Goal: Check status: Check status

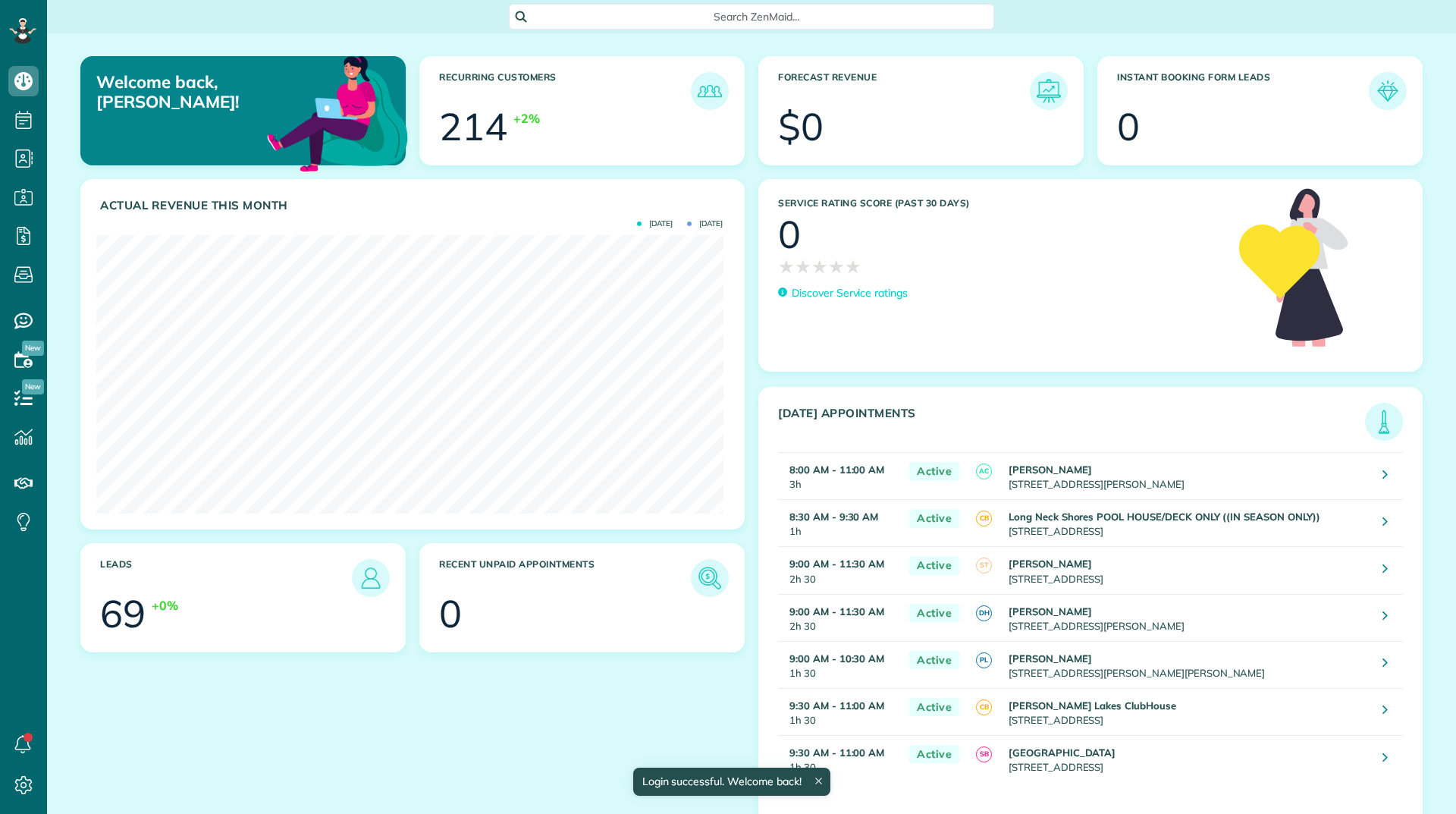
scroll to position [278, 626]
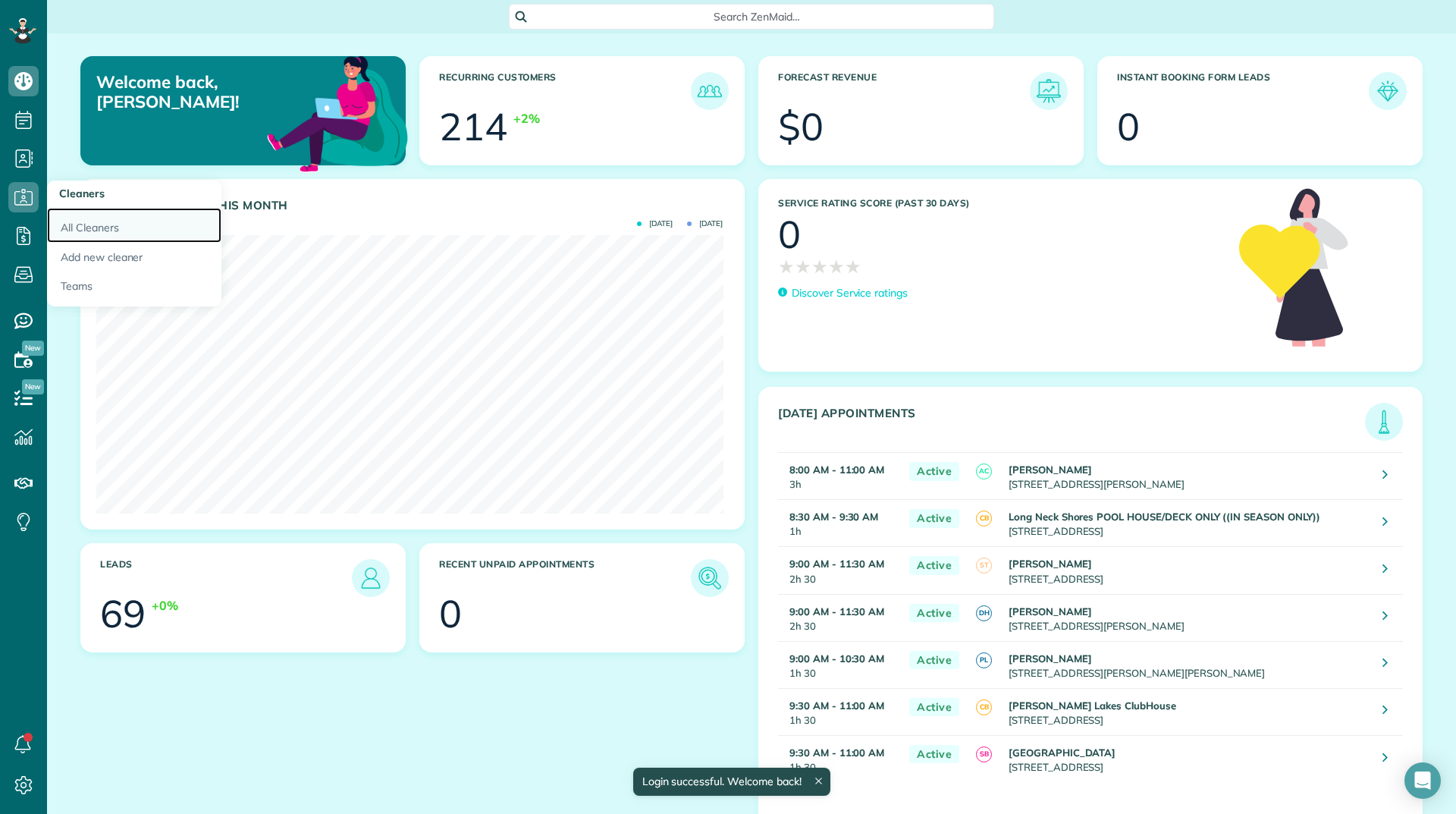
click at [70, 222] on link "All Cleaners" at bounding box center [134, 226] width 174 height 35
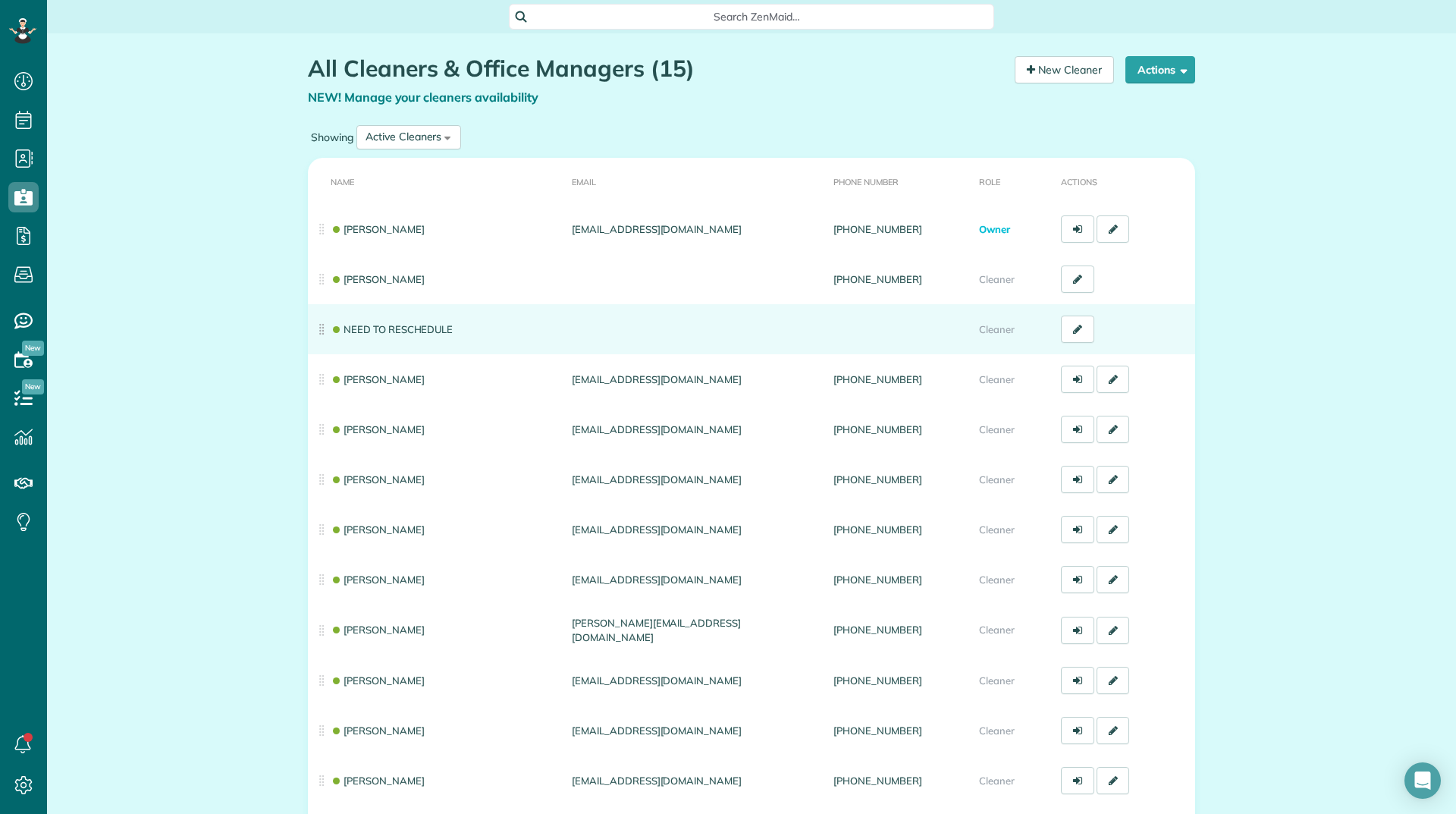
scroll to position [75, 0]
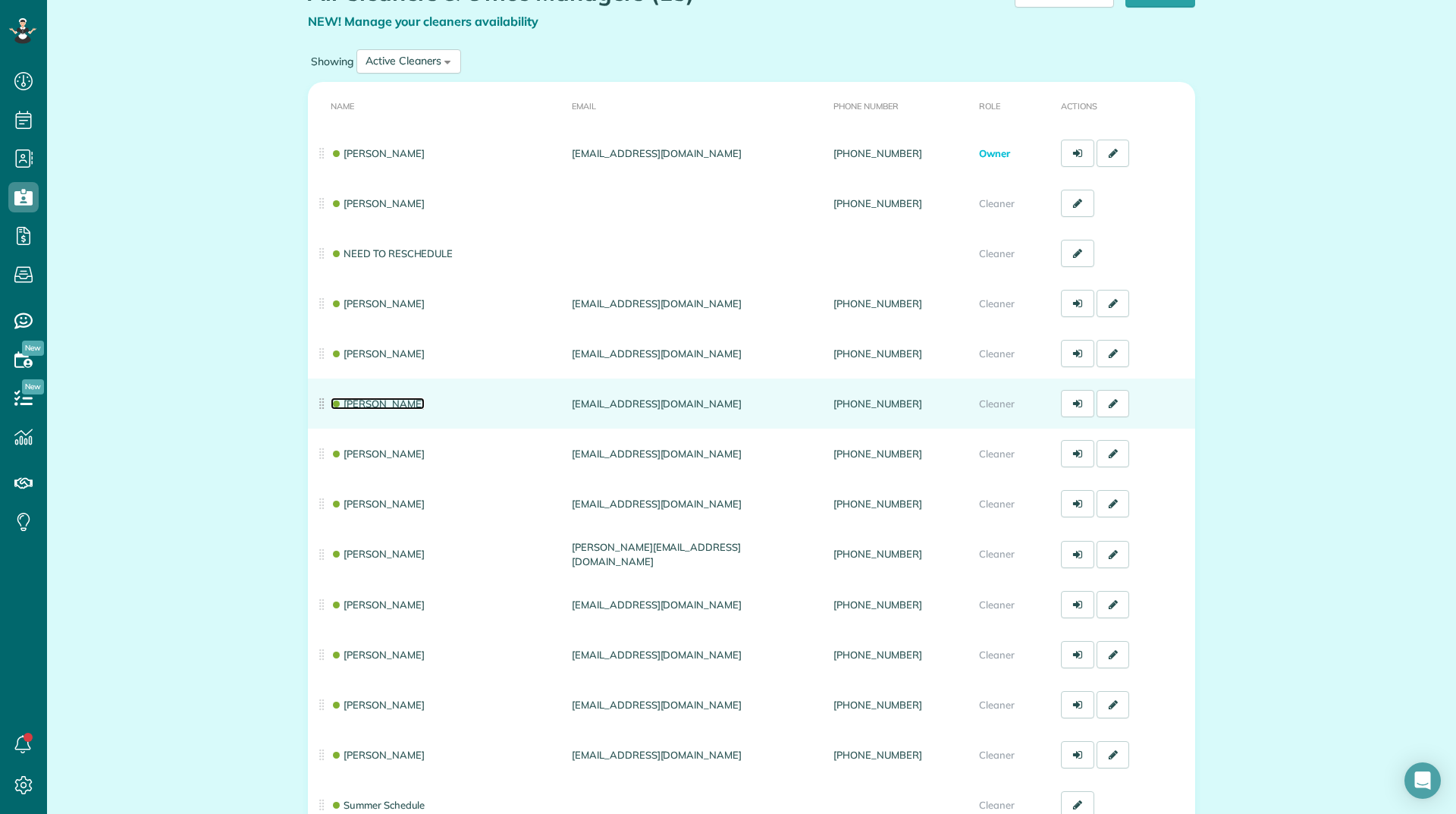
click at [362, 398] on link "[PERSON_NAME]" at bounding box center [378, 403] width 94 height 12
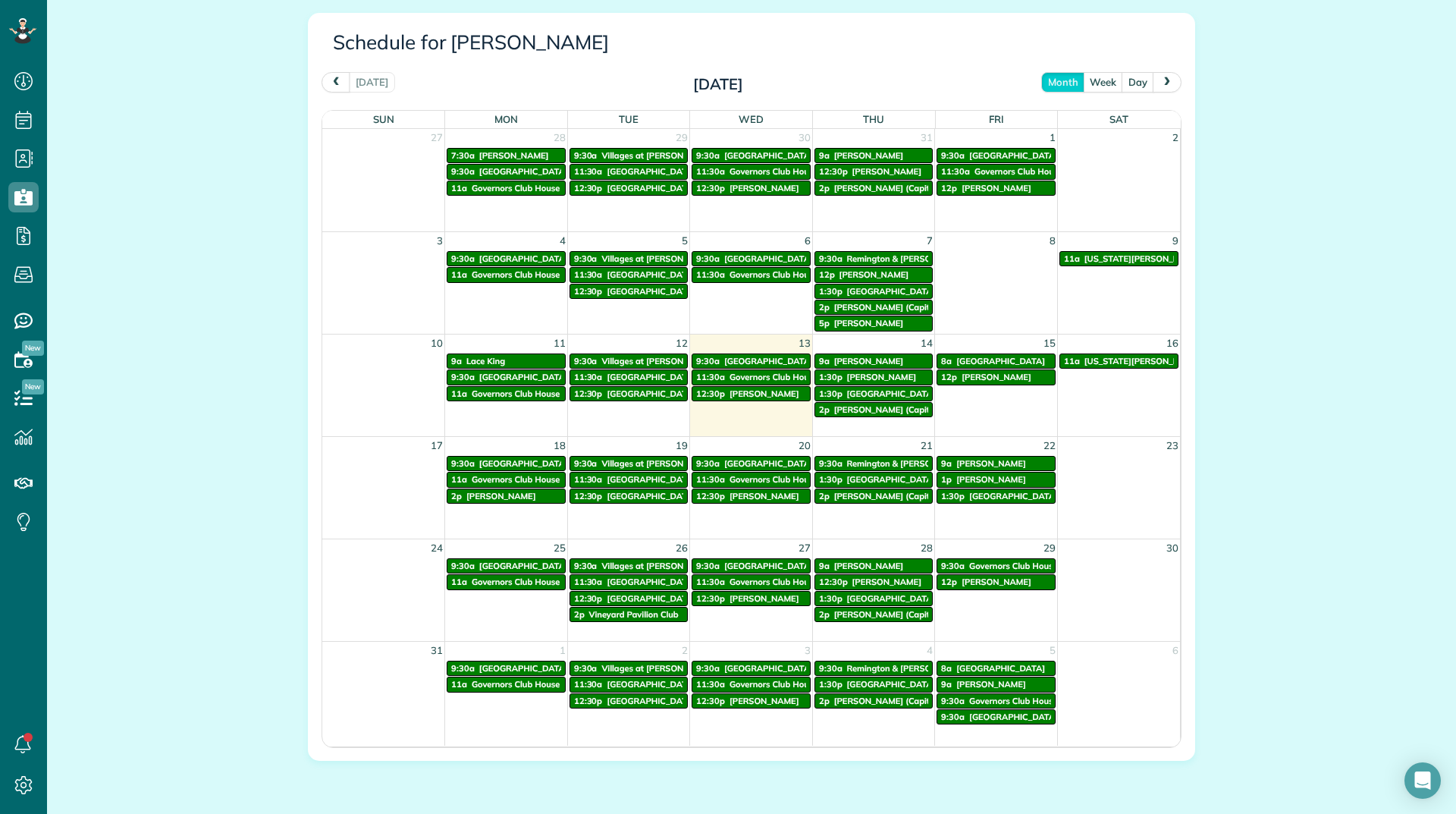
scroll to position [759, 0]
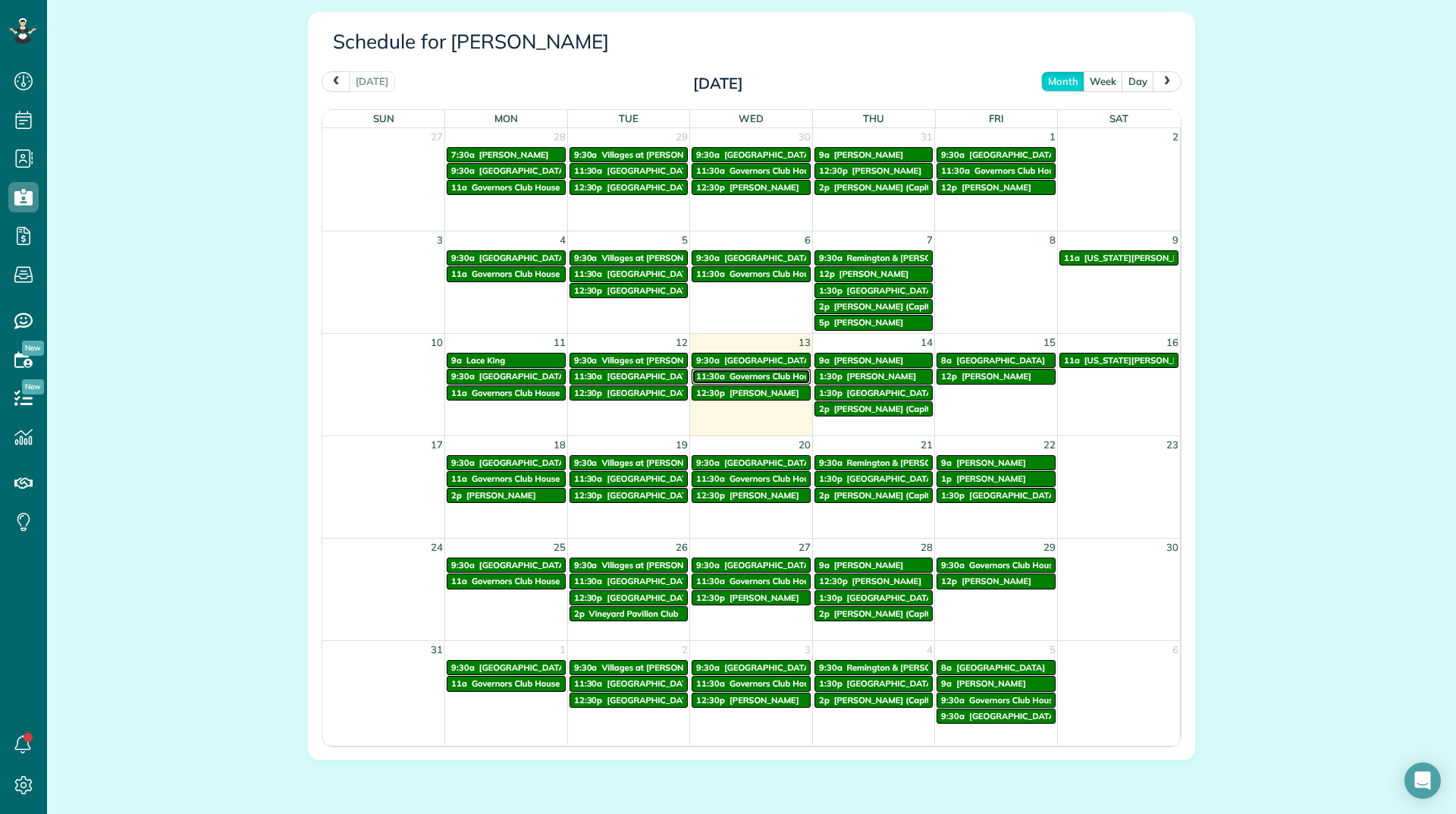
click at [780, 379] on span "Governors Club House" at bounding box center [774, 376] width 88 height 11
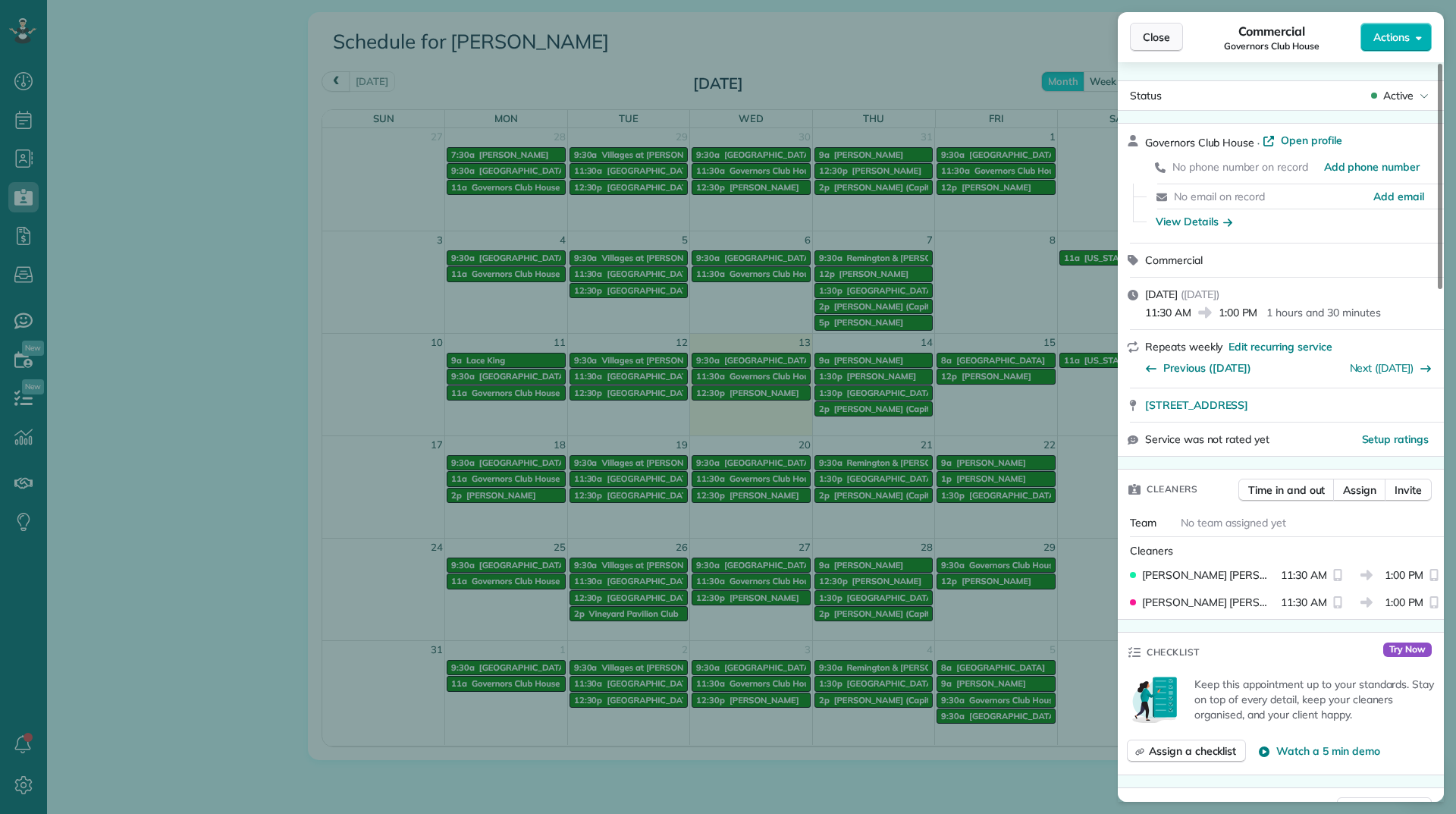
click at [1139, 34] on button "Close" at bounding box center [1156, 37] width 53 height 29
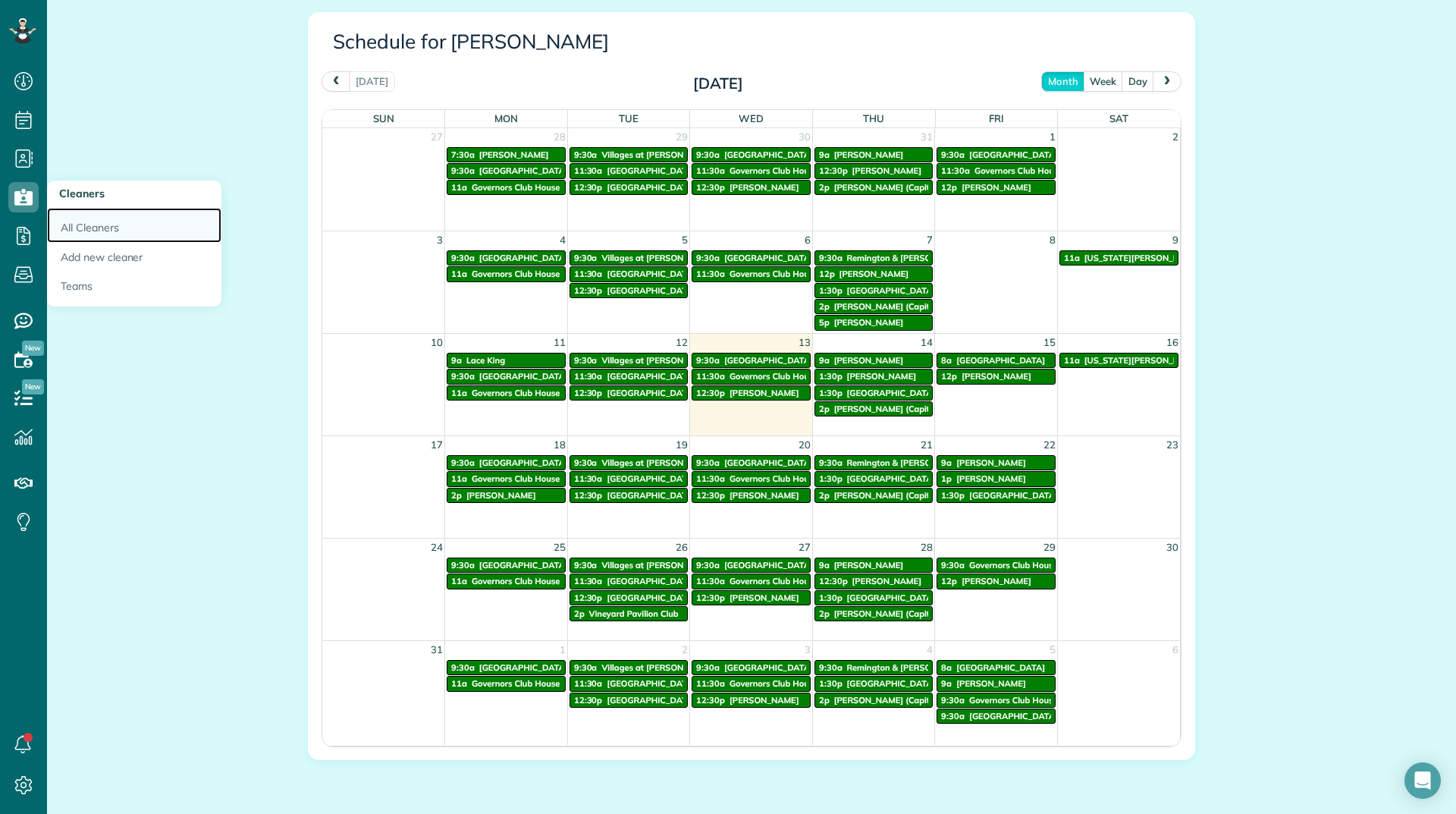
click at [101, 237] on link "All Cleaners" at bounding box center [134, 226] width 174 height 35
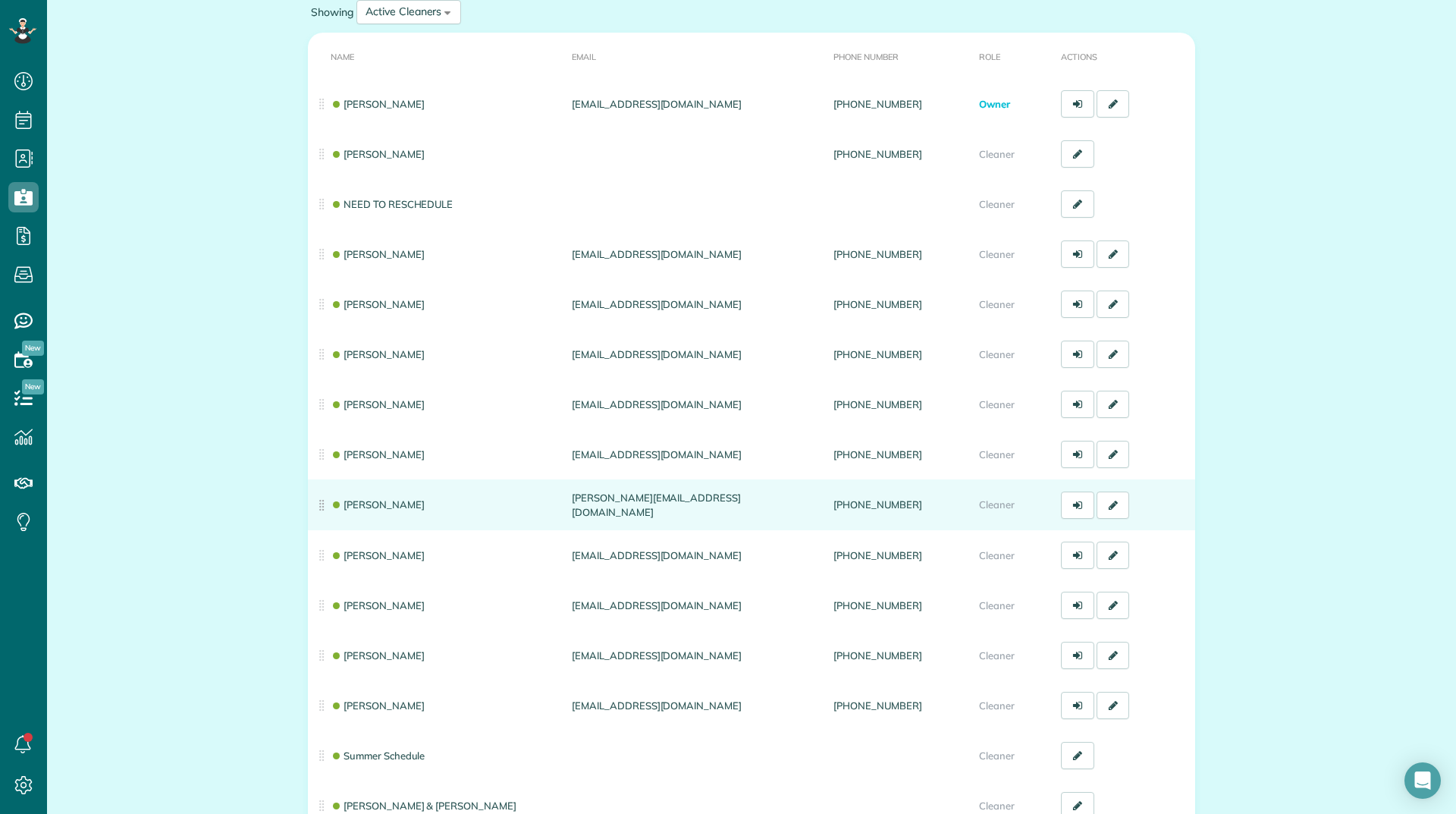
scroll to position [152, 0]
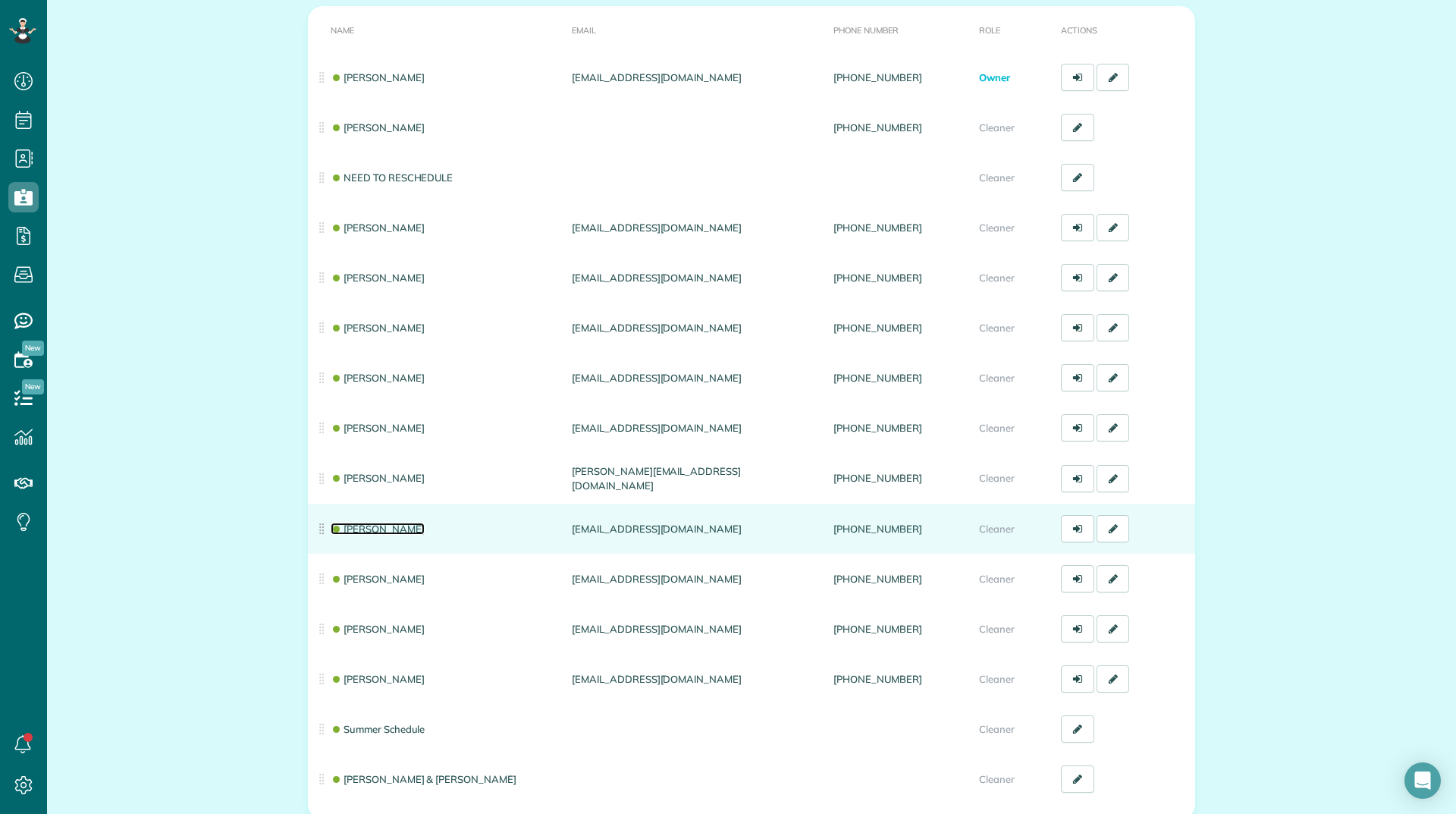
click at [379, 527] on link "Jackie Fiqueroa" at bounding box center [378, 528] width 94 height 12
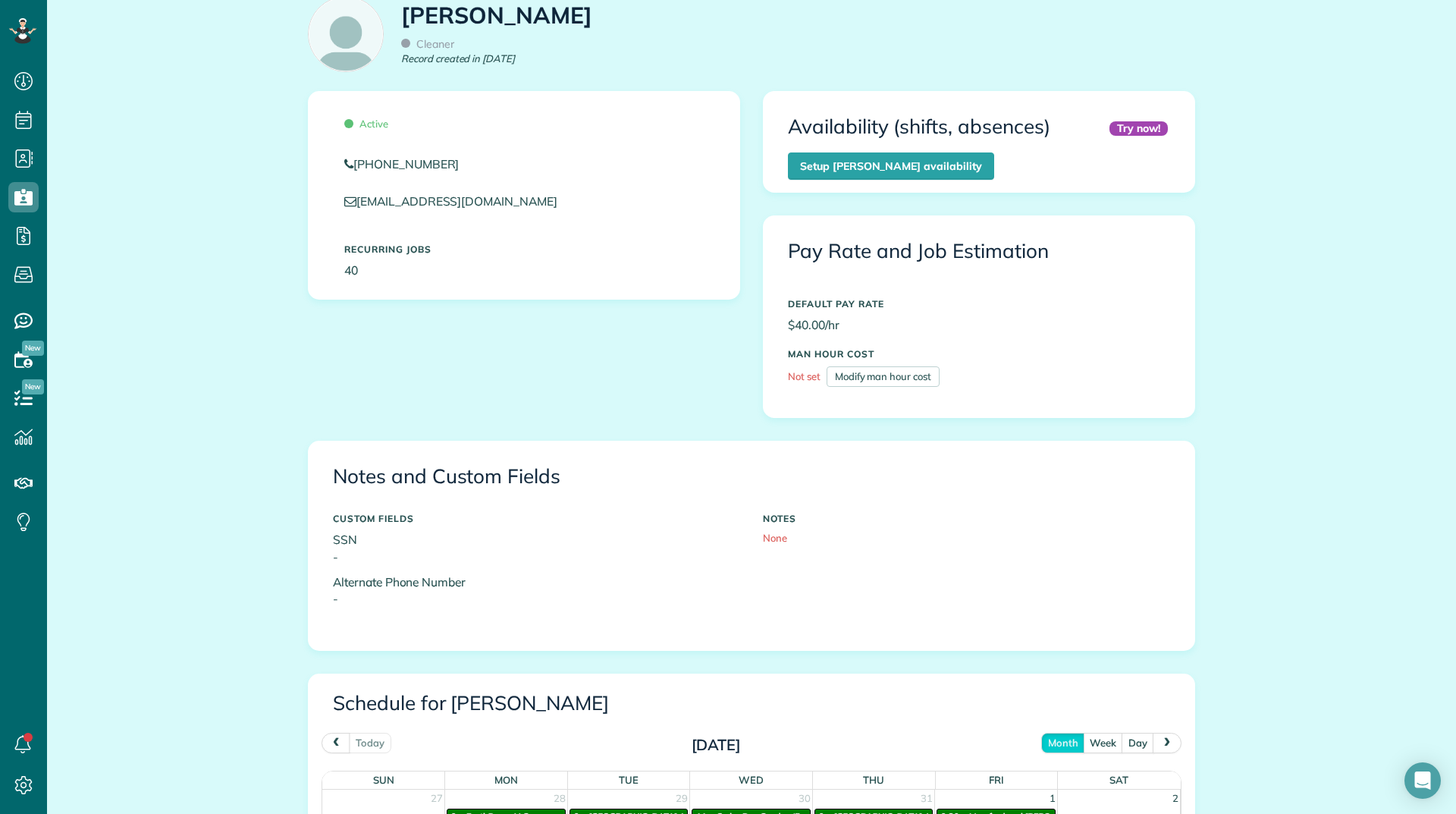
scroll to position [455, 0]
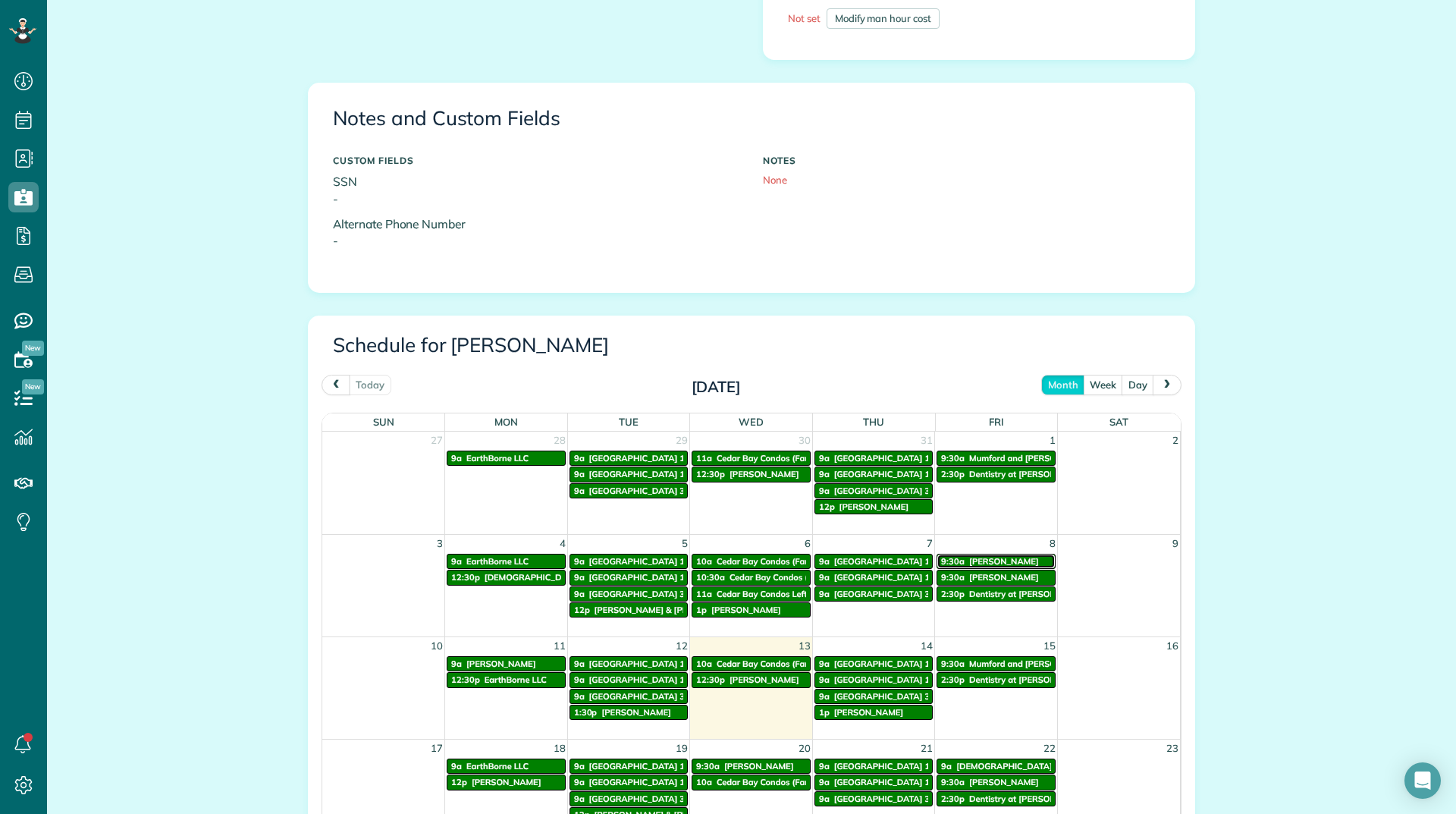
click at [975, 554] on link "9:30a Doreen Stankovits" at bounding box center [997, 562] width 119 height 15
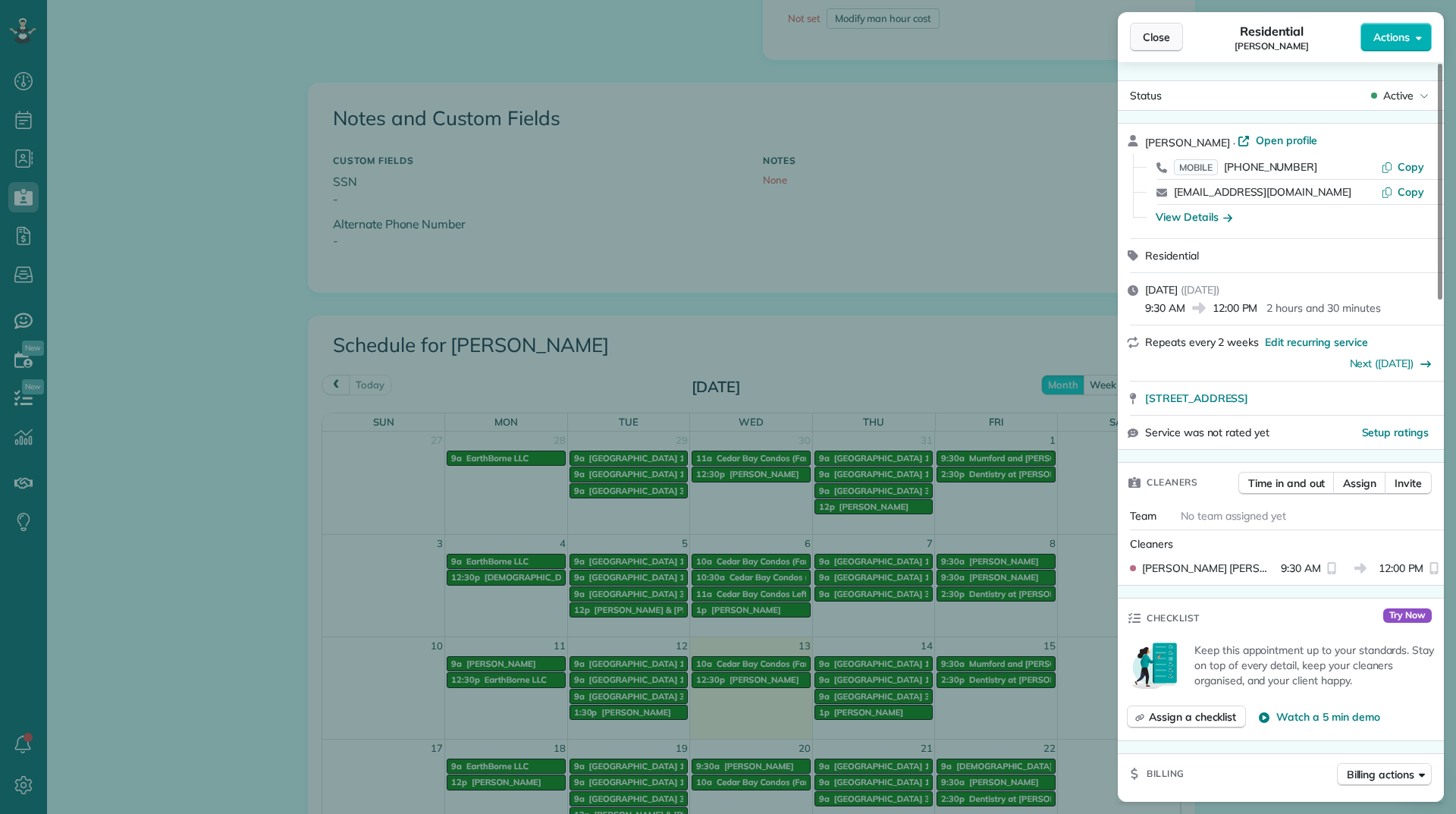
click at [1137, 31] on button "Close" at bounding box center [1156, 37] width 53 height 29
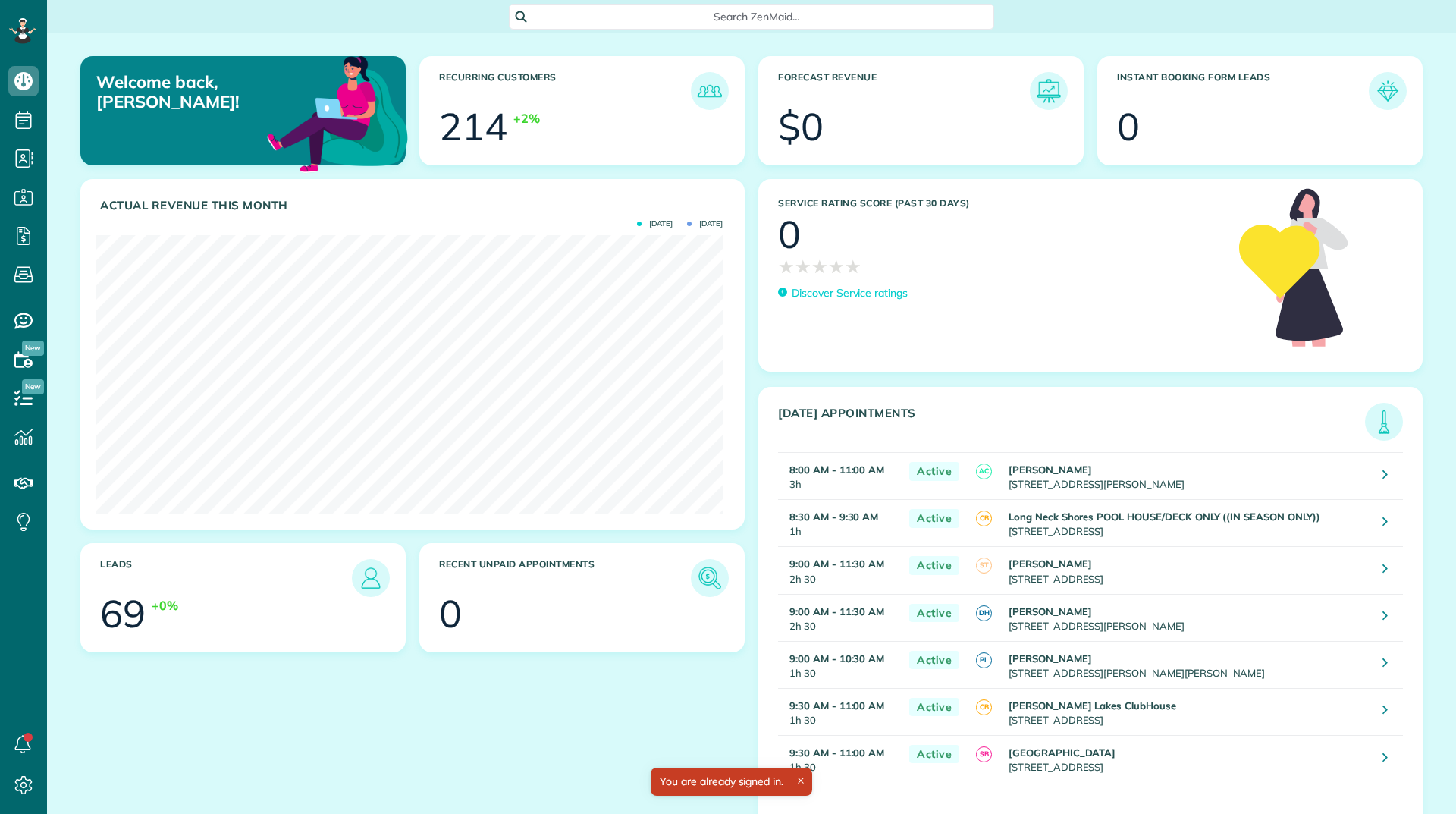
scroll to position [278, 626]
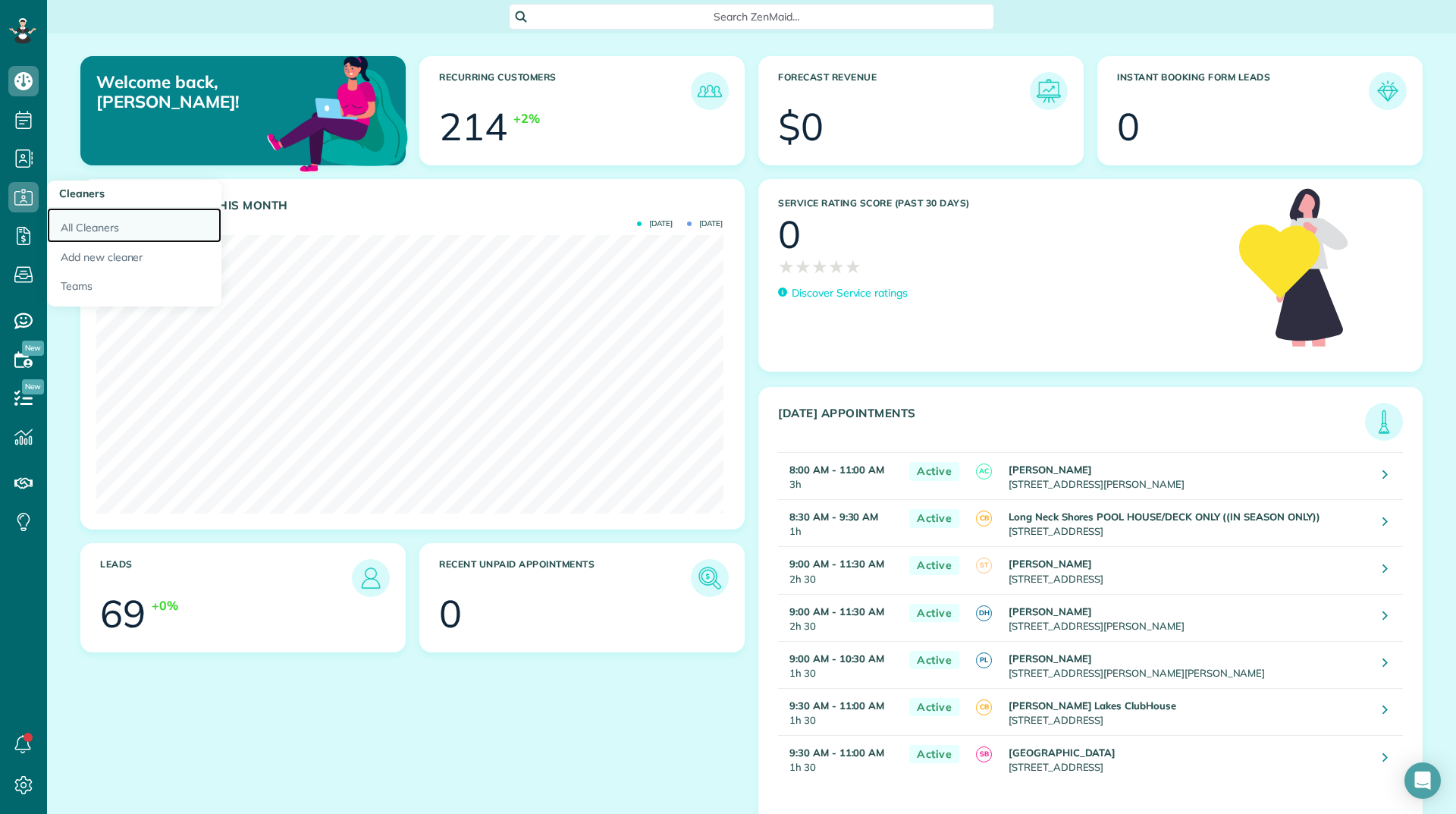
click at [79, 216] on link "All Cleaners" at bounding box center [134, 226] width 174 height 35
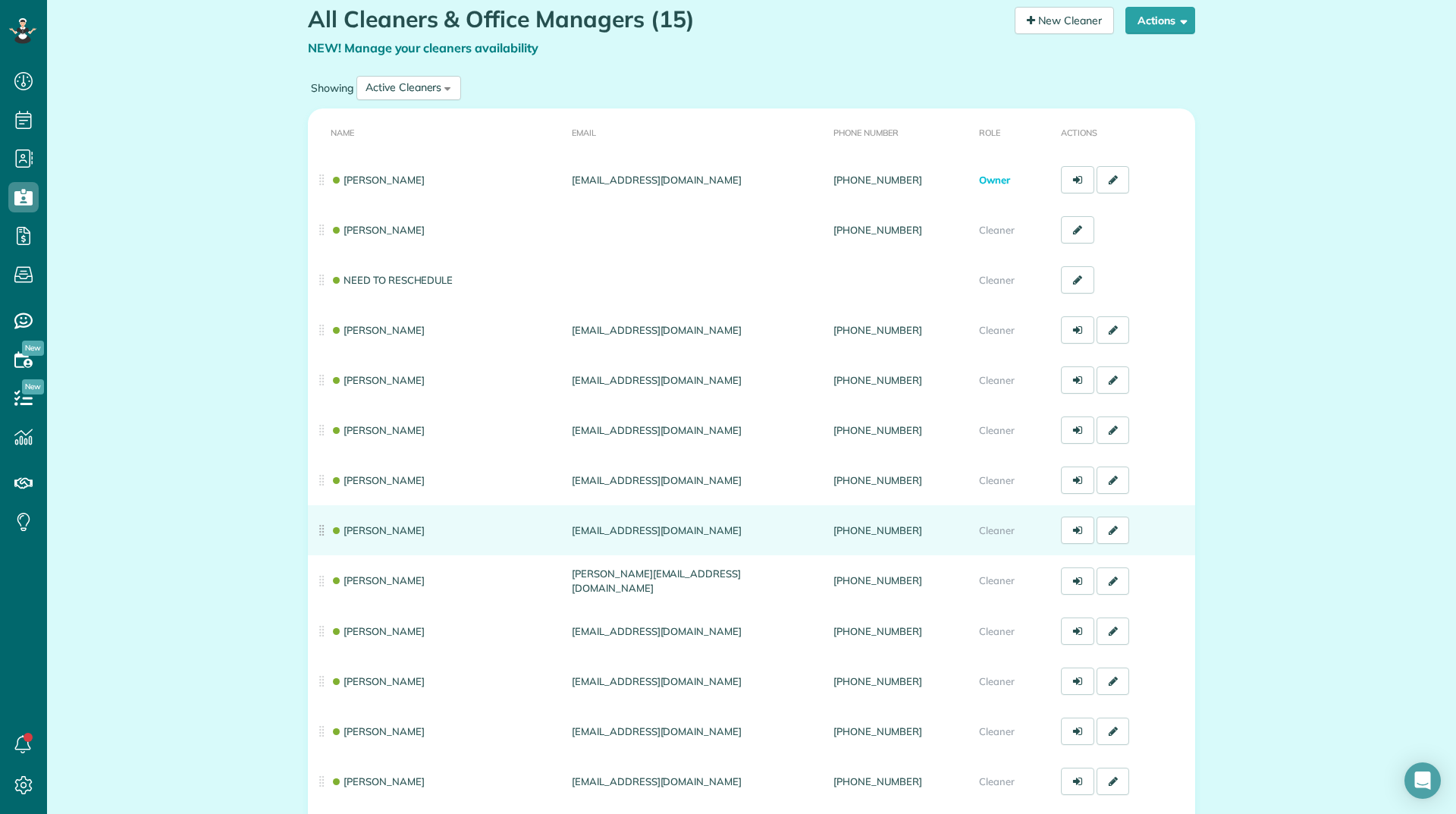
scroll to position [75, 0]
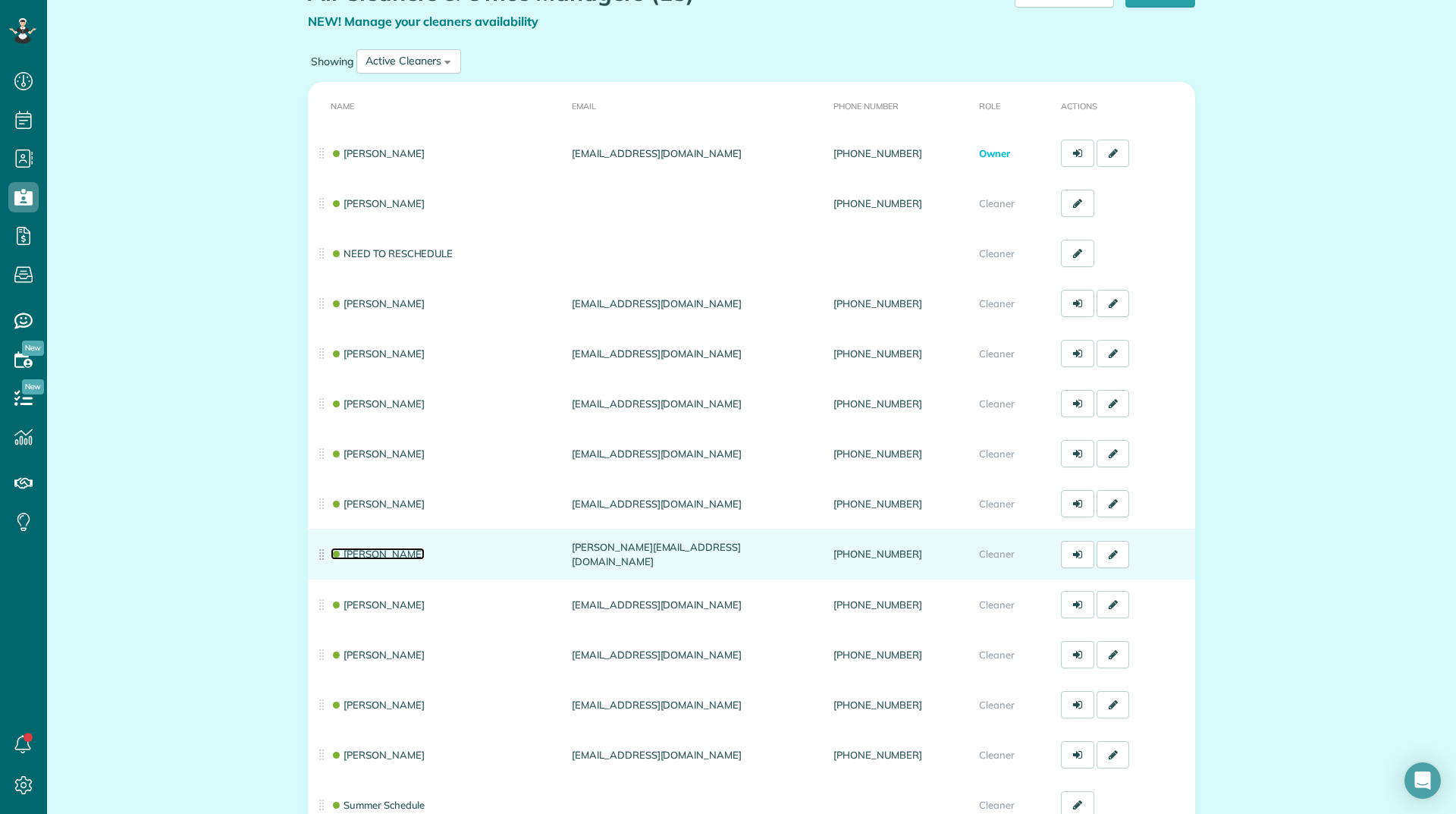
click at [374, 557] on link "[PERSON_NAME]" at bounding box center [378, 553] width 94 height 12
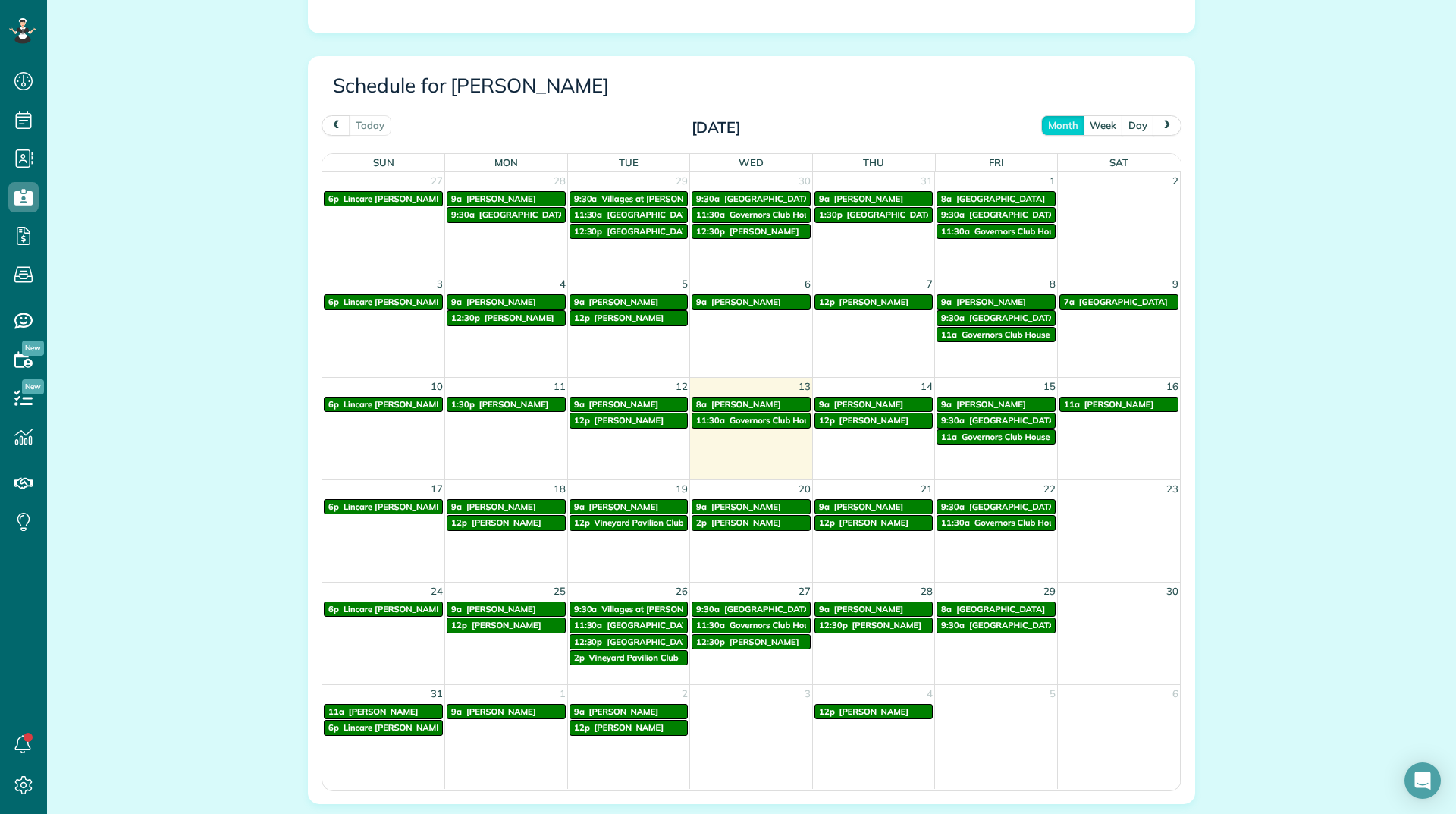
scroll to position [759, 0]
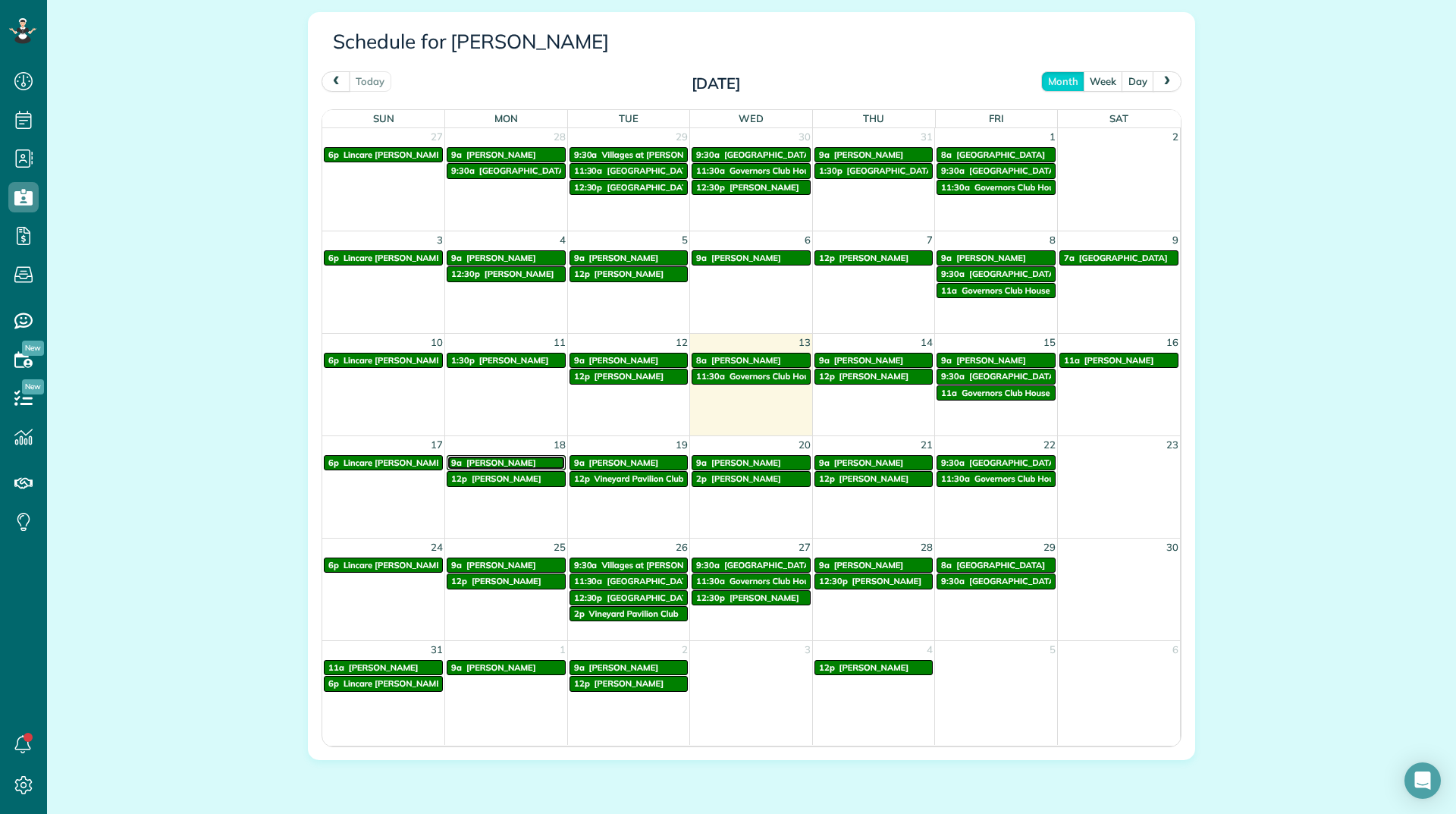
click at [520, 456] on link "9a [PERSON_NAME]" at bounding box center [506, 463] width 119 height 15
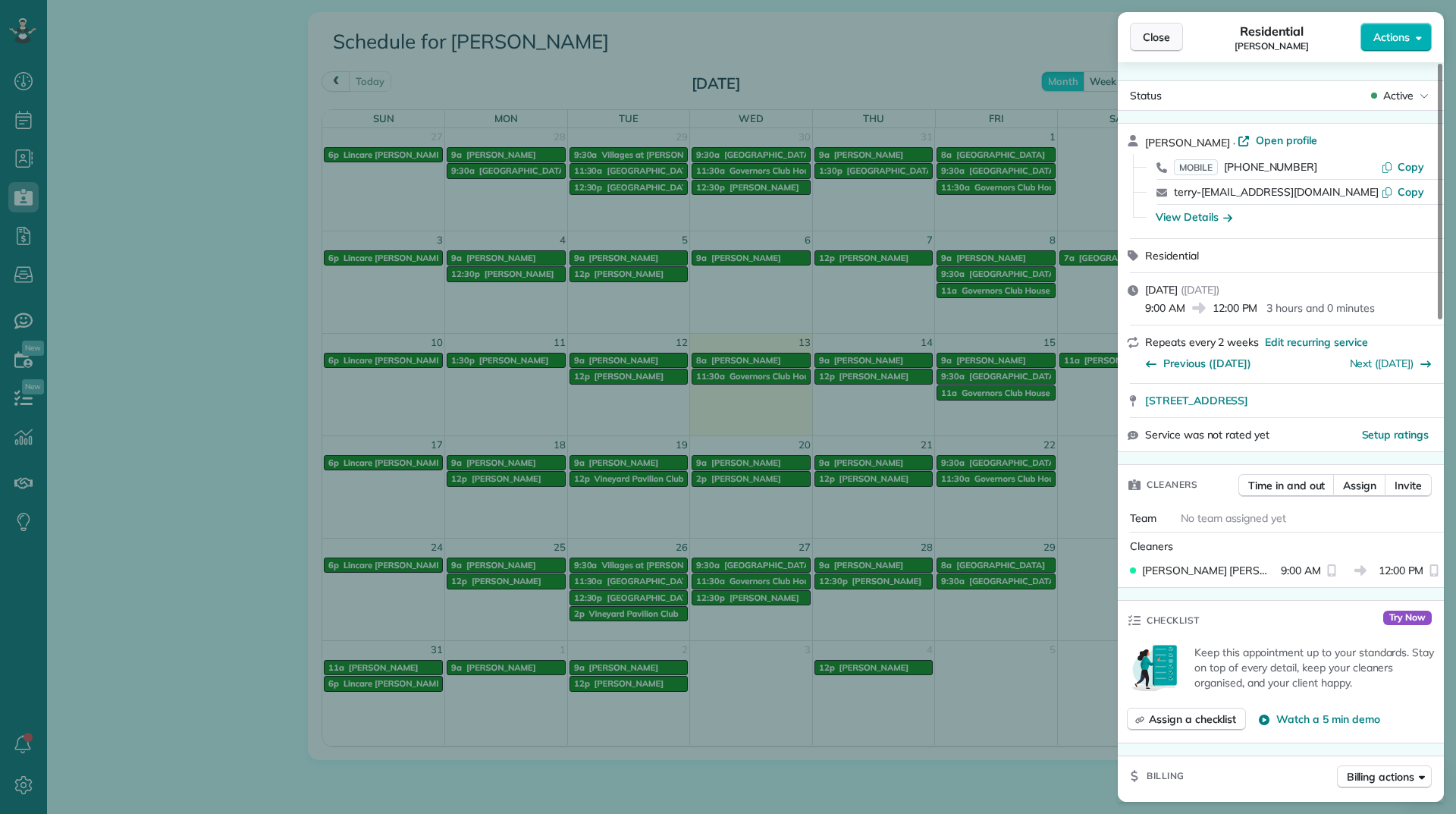
click at [1133, 41] on button "Close" at bounding box center [1156, 37] width 53 height 29
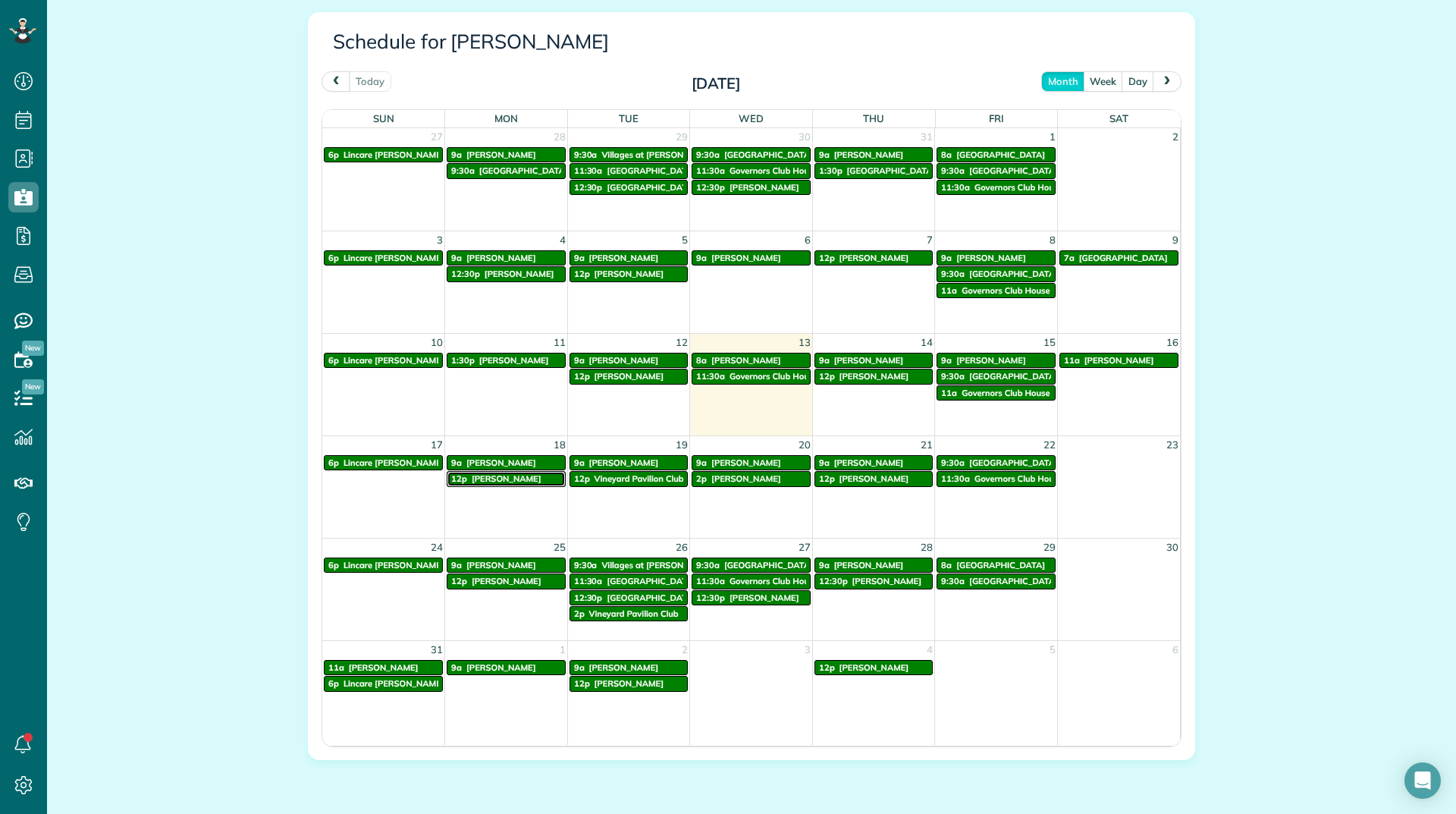
click at [510, 479] on span "[PERSON_NAME]" at bounding box center [506, 479] width 70 height 11
